Goal: Communication & Community: Answer question/provide support

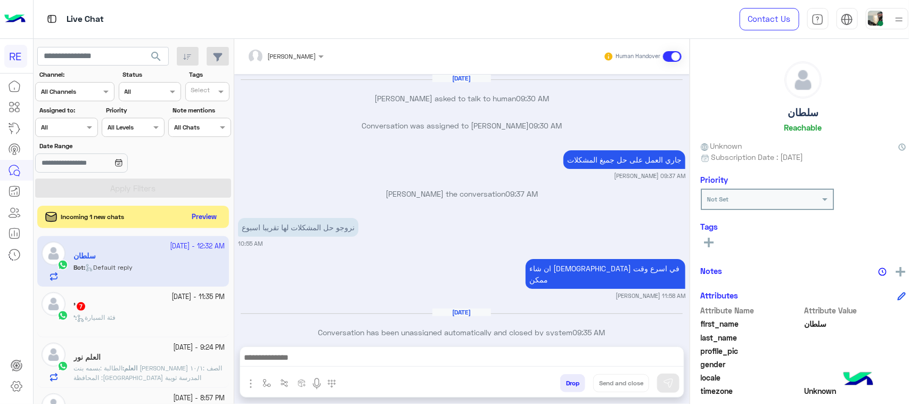
scroll to position [2745, 0]
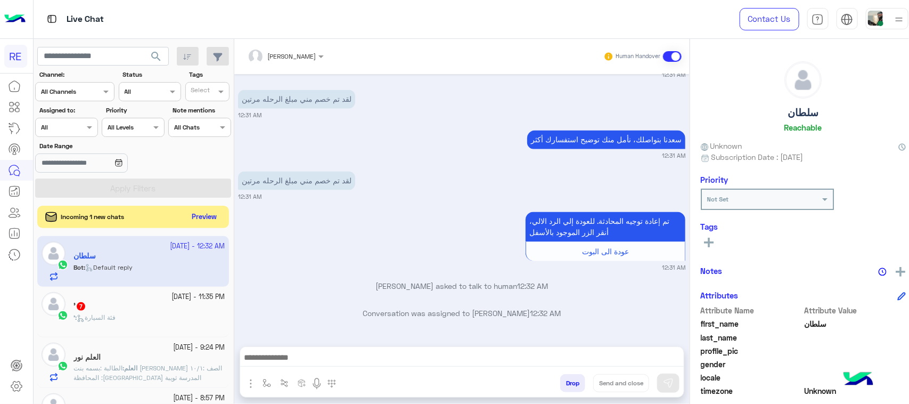
click at [201, 213] on button "Preview" at bounding box center [204, 217] width 33 height 14
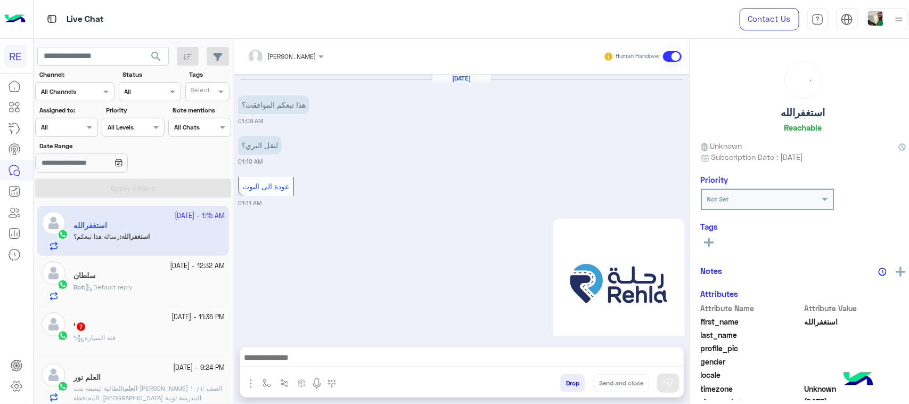
scroll to position [1143, 0]
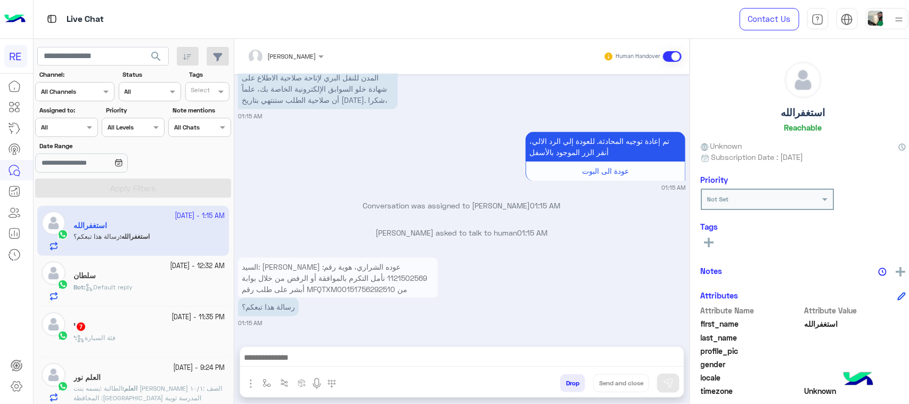
click at [330, 272] on p "السيد: [PERSON_NAME] عوده الشراري، هوية رقم: 1121502569 نأمل التكرم بالموافقة أ…" at bounding box center [338, 294] width 200 height 75
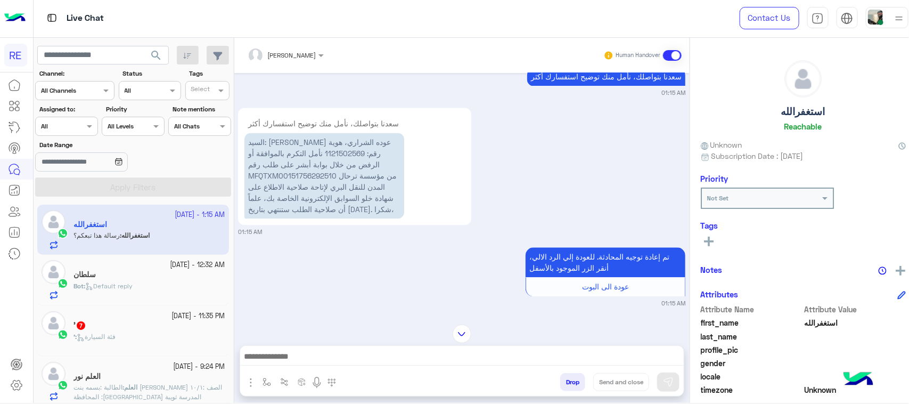
scroll to position [991, 0]
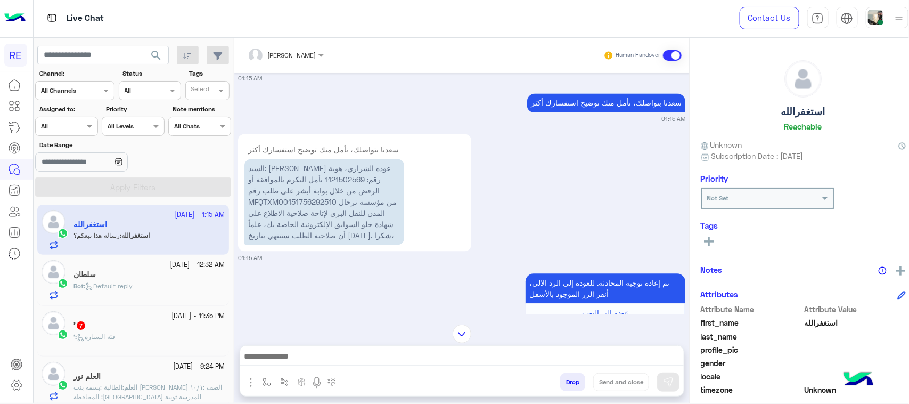
click at [157, 325] on div "' 7" at bounding box center [148, 325] width 151 height 11
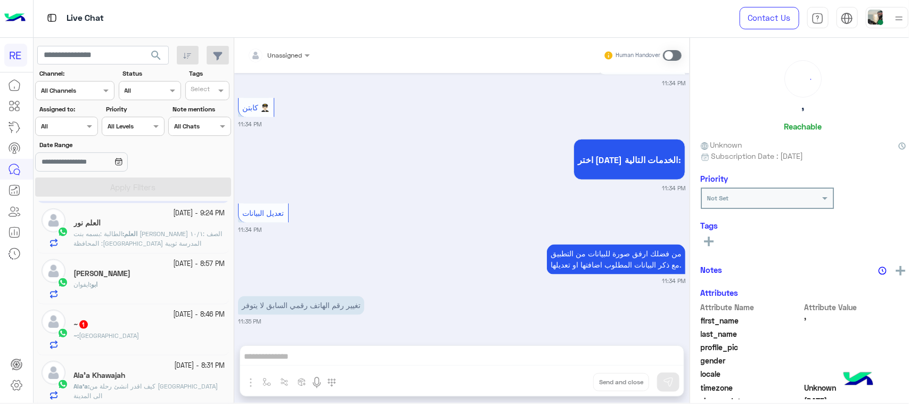
scroll to position [399, 0]
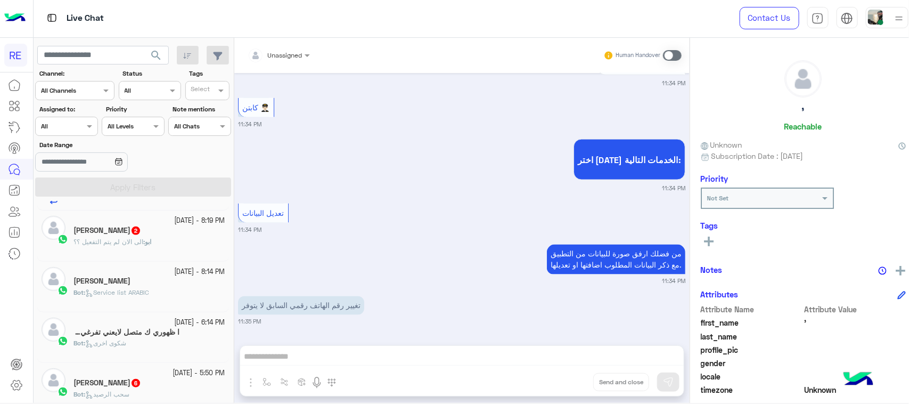
click at [168, 254] on div "ابو : الى الان لم يتم التفعيل ؟؟" at bounding box center [148, 246] width 151 height 19
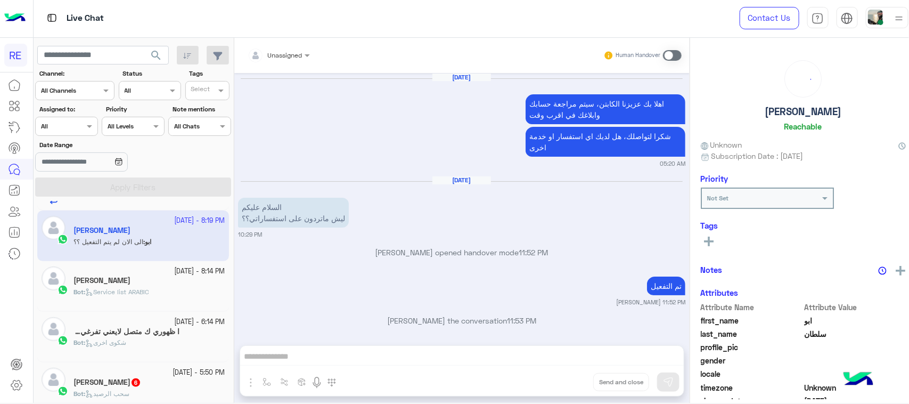
scroll to position [898, 0]
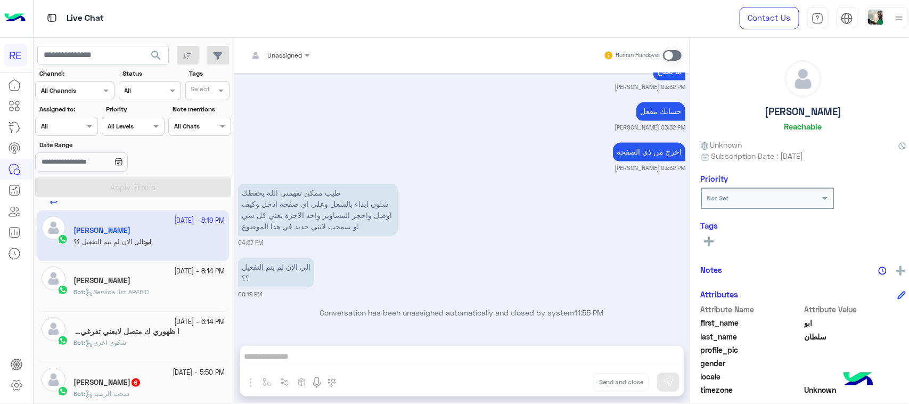
click at [133, 361] on div "[DATE] - 6:14 PM ا ظهوري ك متصل لايعني تفرغي للرد 27 Bot : شكوى اخرى" at bounding box center [133, 336] width 192 height 51
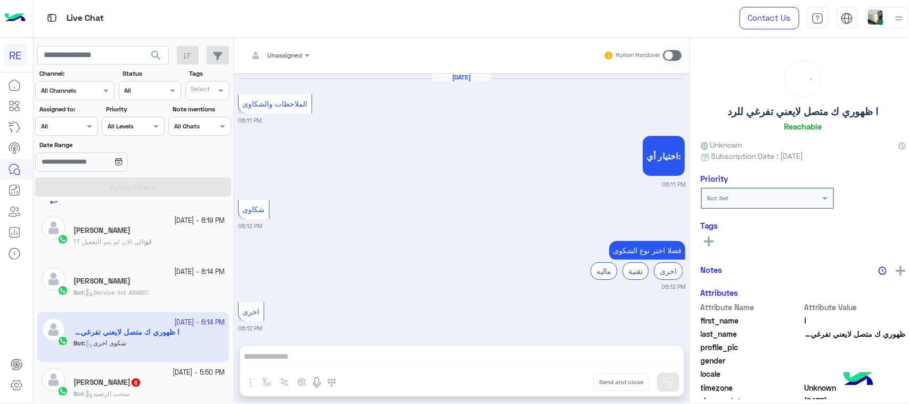
scroll to position [1495, 0]
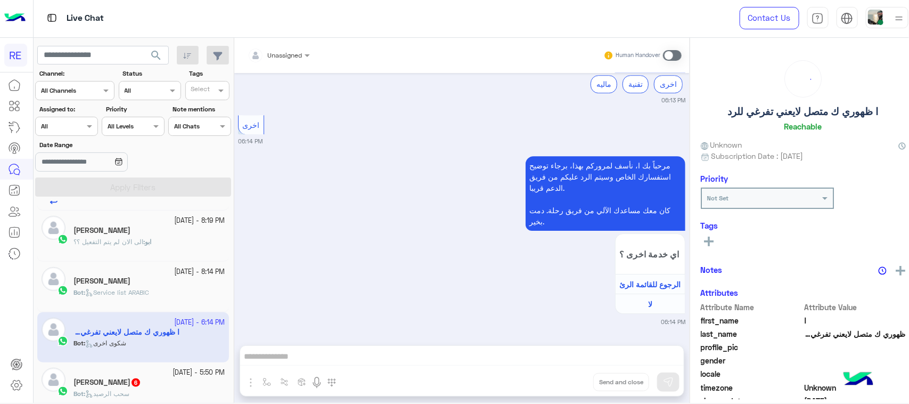
click at [121, 379] on div "[PERSON_NAME] 6" at bounding box center [148, 382] width 151 height 11
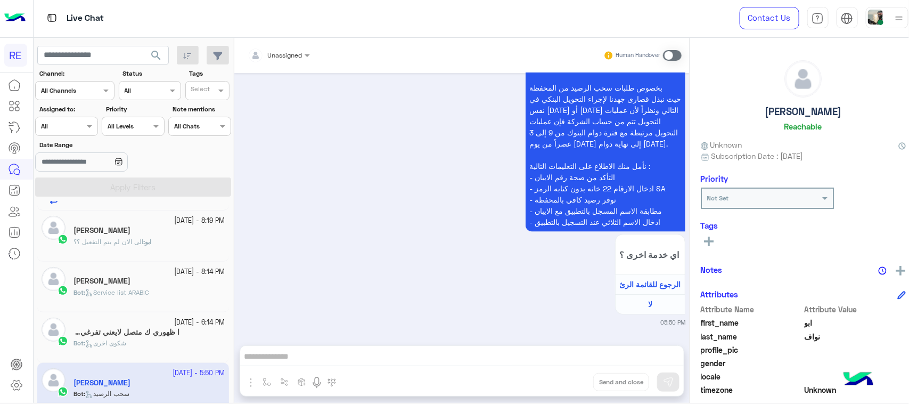
scroll to position [599, 0]
